Goal: Task Accomplishment & Management: Use online tool/utility

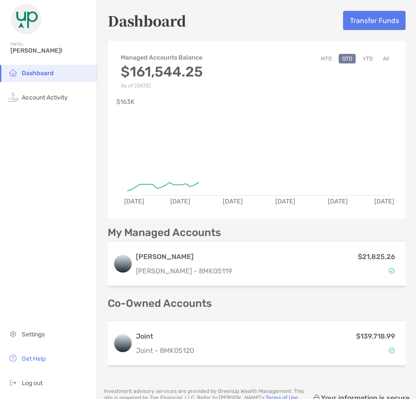
scroll to position [43, 0]
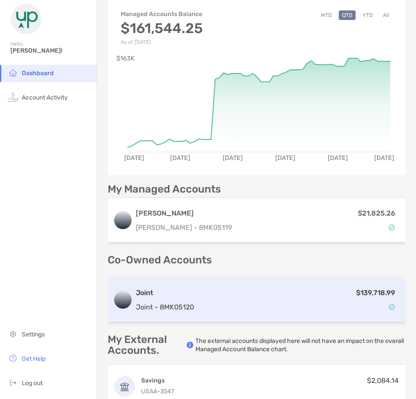
click at [204, 298] on div "$139,718.99" at bounding box center [299, 299] width 203 height 25
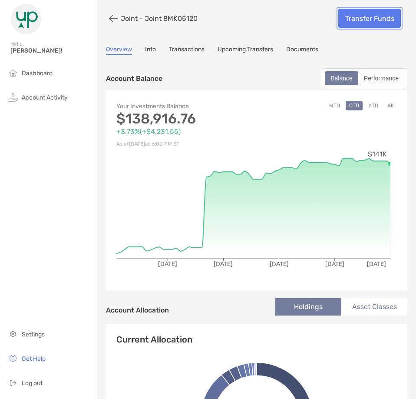
click at [369, 16] on link "Transfer Funds" at bounding box center [370, 18] width 63 height 19
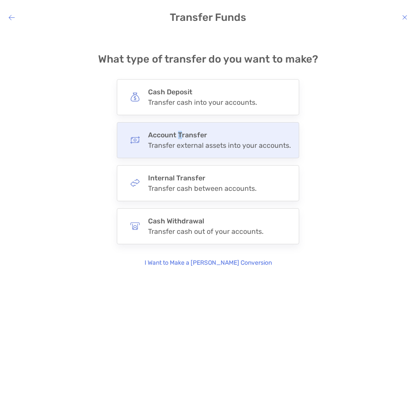
click at [180, 135] on h4 "Account Transfer" at bounding box center [219, 135] width 143 height 8
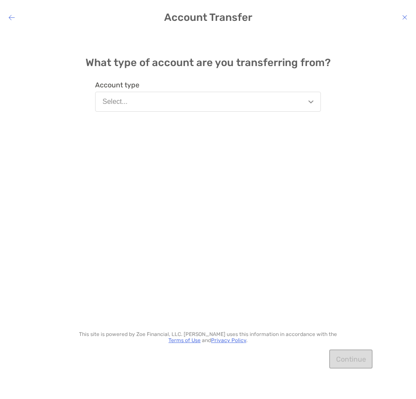
click at [239, 105] on button "Select..." at bounding box center [208, 102] width 226 height 20
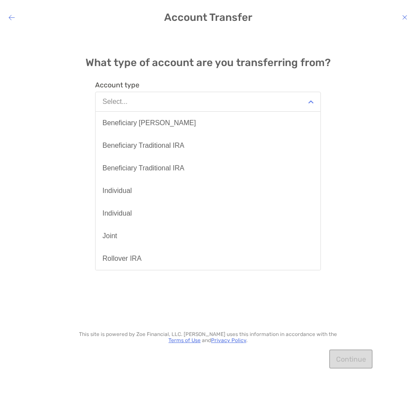
click at [239, 105] on button "Select..." at bounding box center [208, 102] width 226 height 20
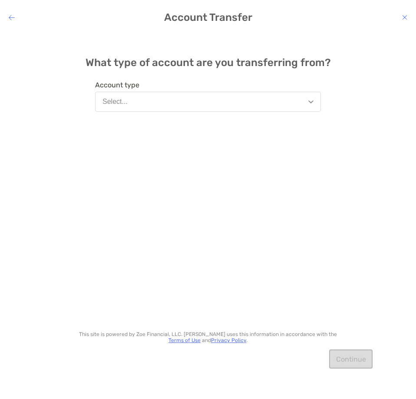
click at [13, 14] on icon "modal" at bounding box center [12, 17] width 6 height 7
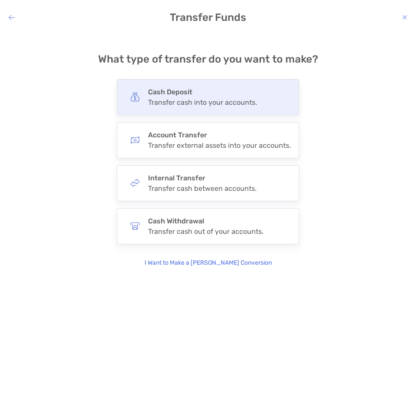
click at [223, 105] on div "Transfer cash into your accounts." at bounding box center [202, 102] width 109 height 8
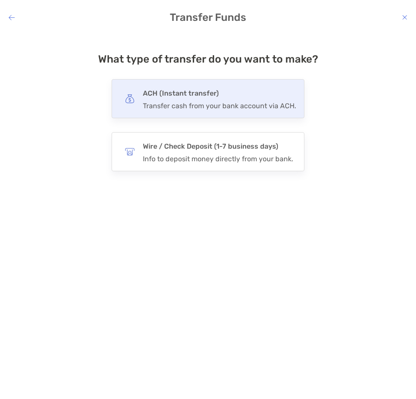
click at [197, 93] on h4 "ACH (Instant transfer)" at bounding box center [219, 93] width 153 height 12
click at [0, 0] on input "***" at bounding box center [0, 0] width 0 height 0
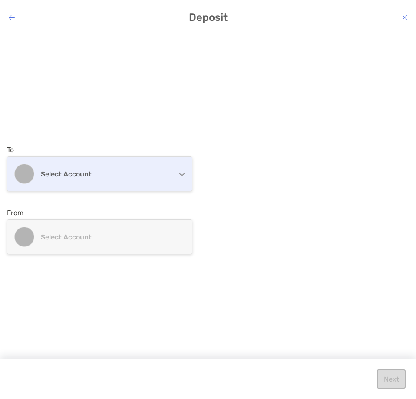
click at [120, 188] on div "Select account" at bounding box center [99, 174] width 185 height 34
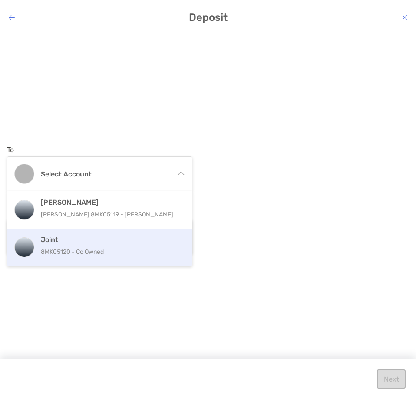
click at [92, 246] on div "Joint 8MK05120 - Co Owned" at bounding box center [113, 247] width 144 height 23
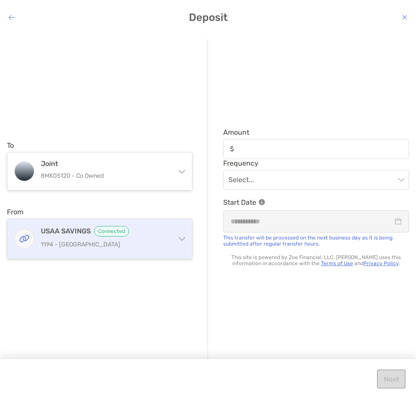
click at [140, 249] on p "1194 - [GEOGRAPHIC_DATA]" at bounding box center [108, 244] width 135 height 11
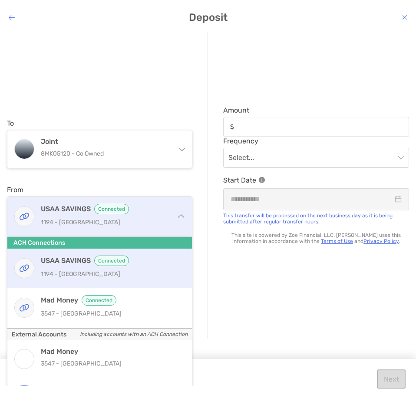
scroll to position [43, 0]
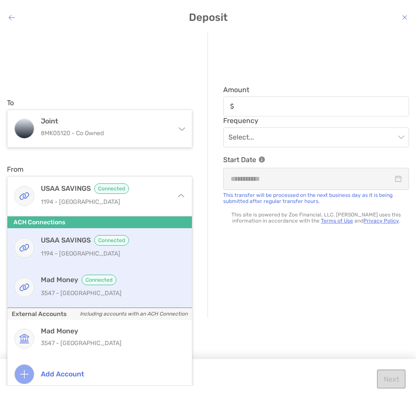
click at [129, 295] on p "3547 - [GEOGRAPHIC_DATA]" at bounding box center [113, 293] width 144 height 11
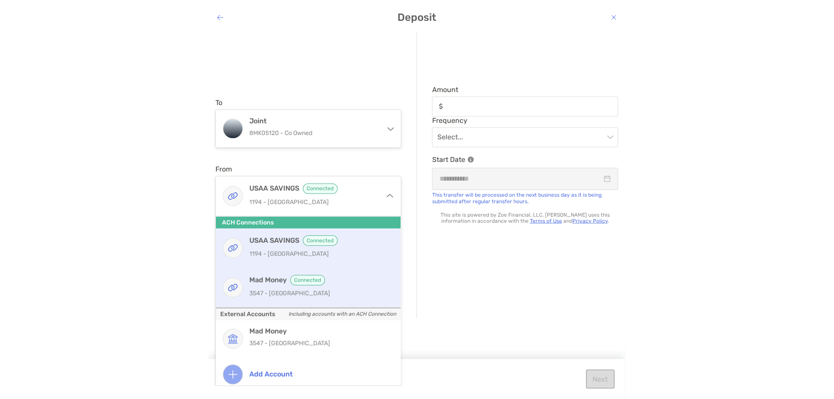
scroll to position [0, 0]
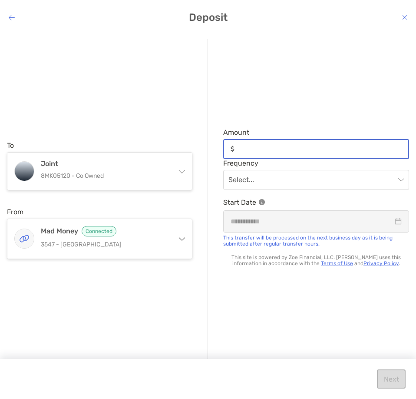
click at [266, 149] on input "Amount" at bounding box center [323, 148] width 170 height 7
type input "******"
click at [282, 185] on input "modal" at bounding box center [312, 179] width 167 height 19
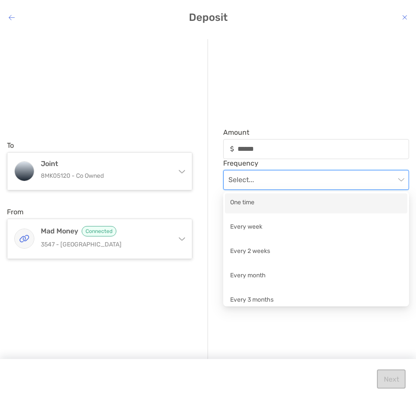
click at [282, 203] on div "One time" at bounding box center [316, 203] width 172 height 11
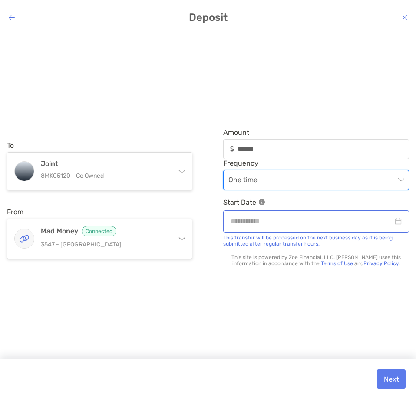
click at [299, 230] on div "modal" at bounding box center [316, 221] width 186 height 22
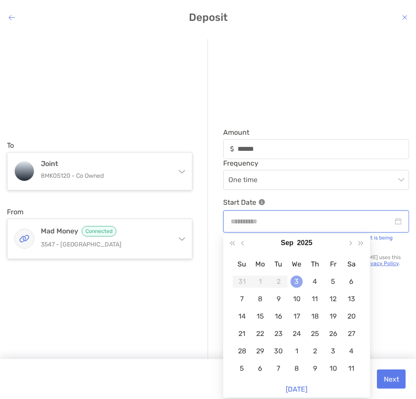
type input "**********"
click at [300, 284] on div "3" at bounding box center [297, 282] width 12 height 12
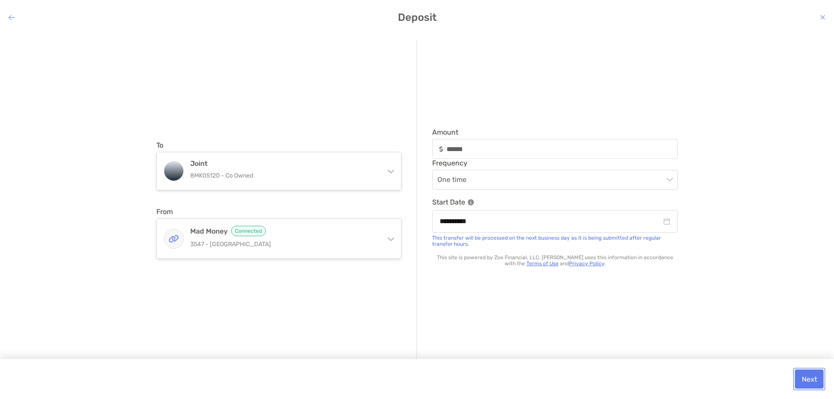
click at [416, 379] on button "Next" at bounding box center [809, 379] width 29 height 19
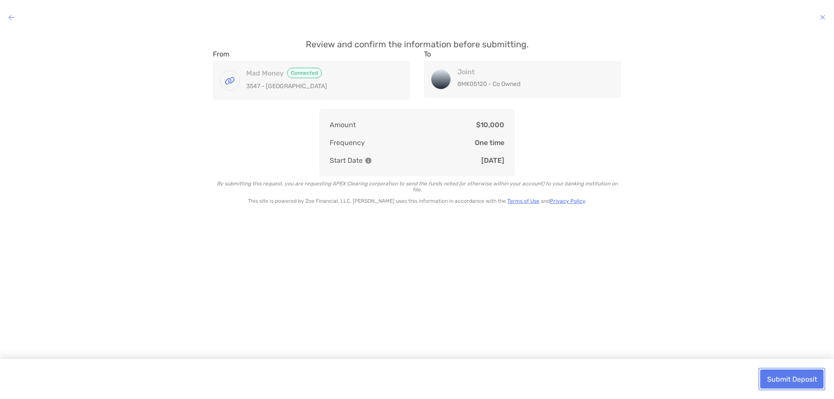
click at [416, 379] on button "Submit Deposit" at bounding box center [792, 379] width 63 height 19
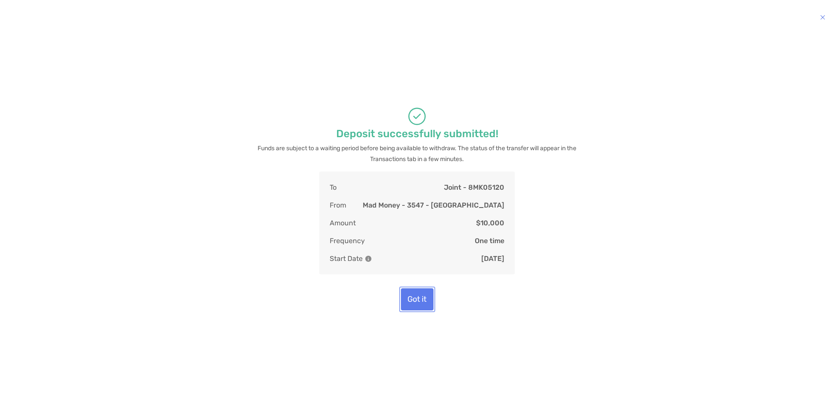
click at [416, 295] on button "Got it" at bounding box center [417, 300] width 33 height 22
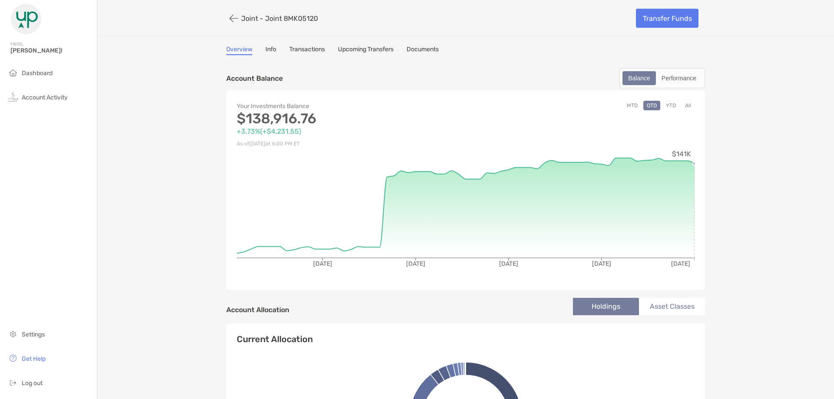
click at [416, 104] on button "YTD" at bounding box center [671, 106] width 17 height 10
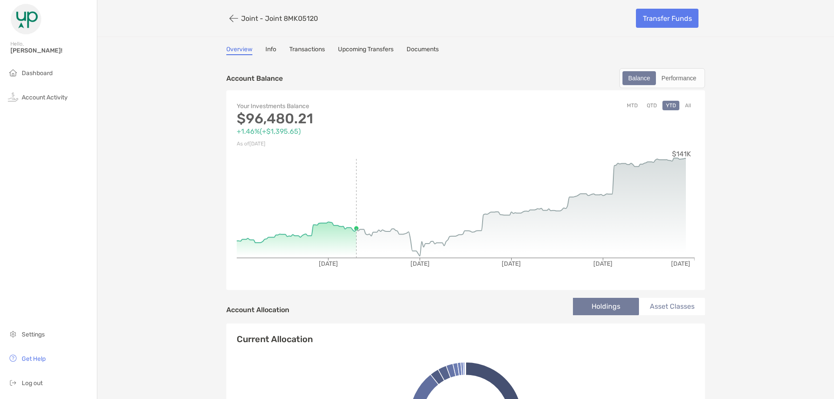
click at [416, 103] on button "QTD" at bounding box center [652, 106] width 17 height 10
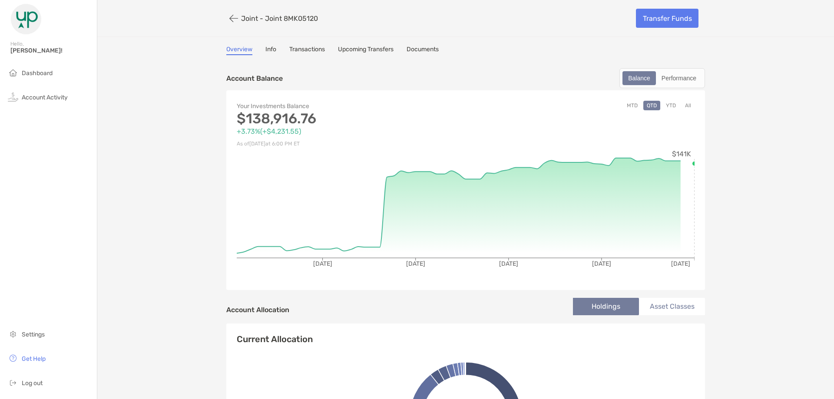
click at [416, 103] on button "All" at bounding box center [688, 106] width 13 height 10
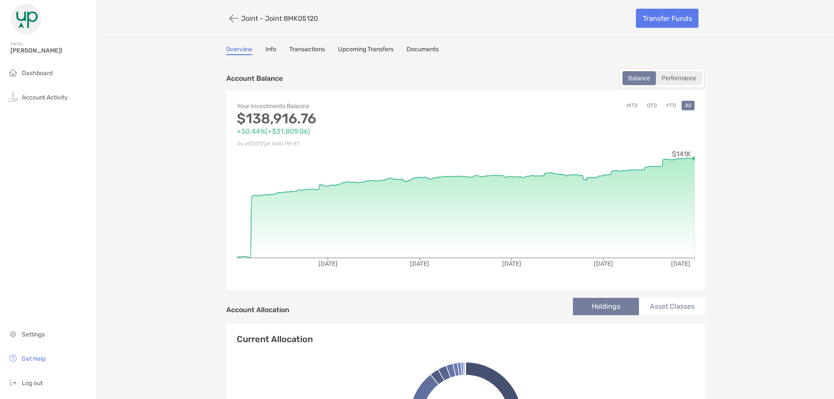
click at [416, 80] on div "Performance" at bounding box center [679, 78] width 44 height 12
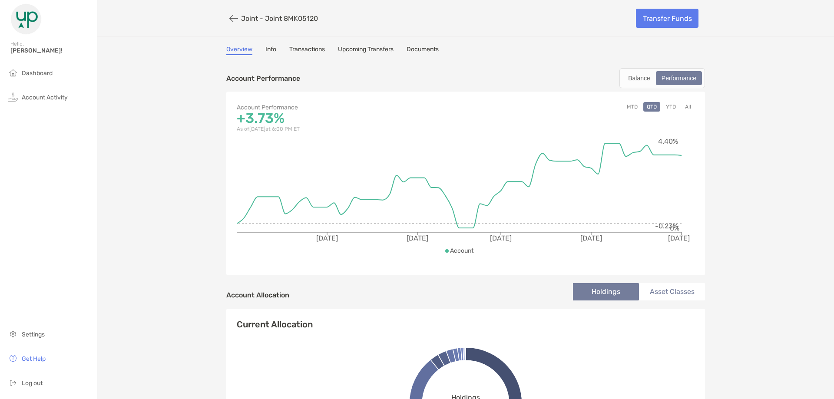
click at [416, 107] on button "All" at bounding box center [688, 107] width 13 height 10
